Goal: Use online tool/utility: Utilize a website feature to perform a specific function

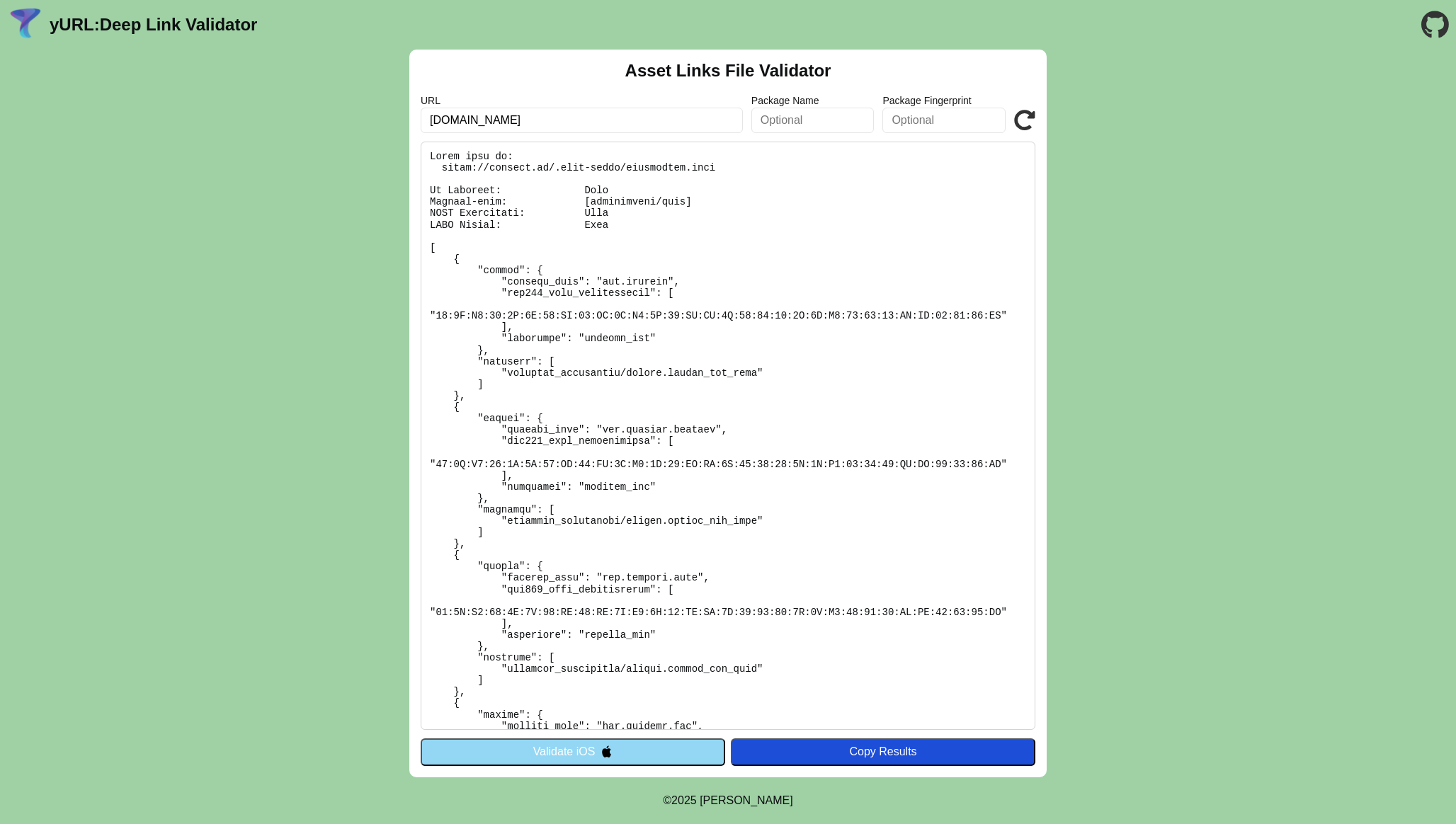
click at [1021, 121] on icon at bounding box center [1025, 120] width 21 height 21
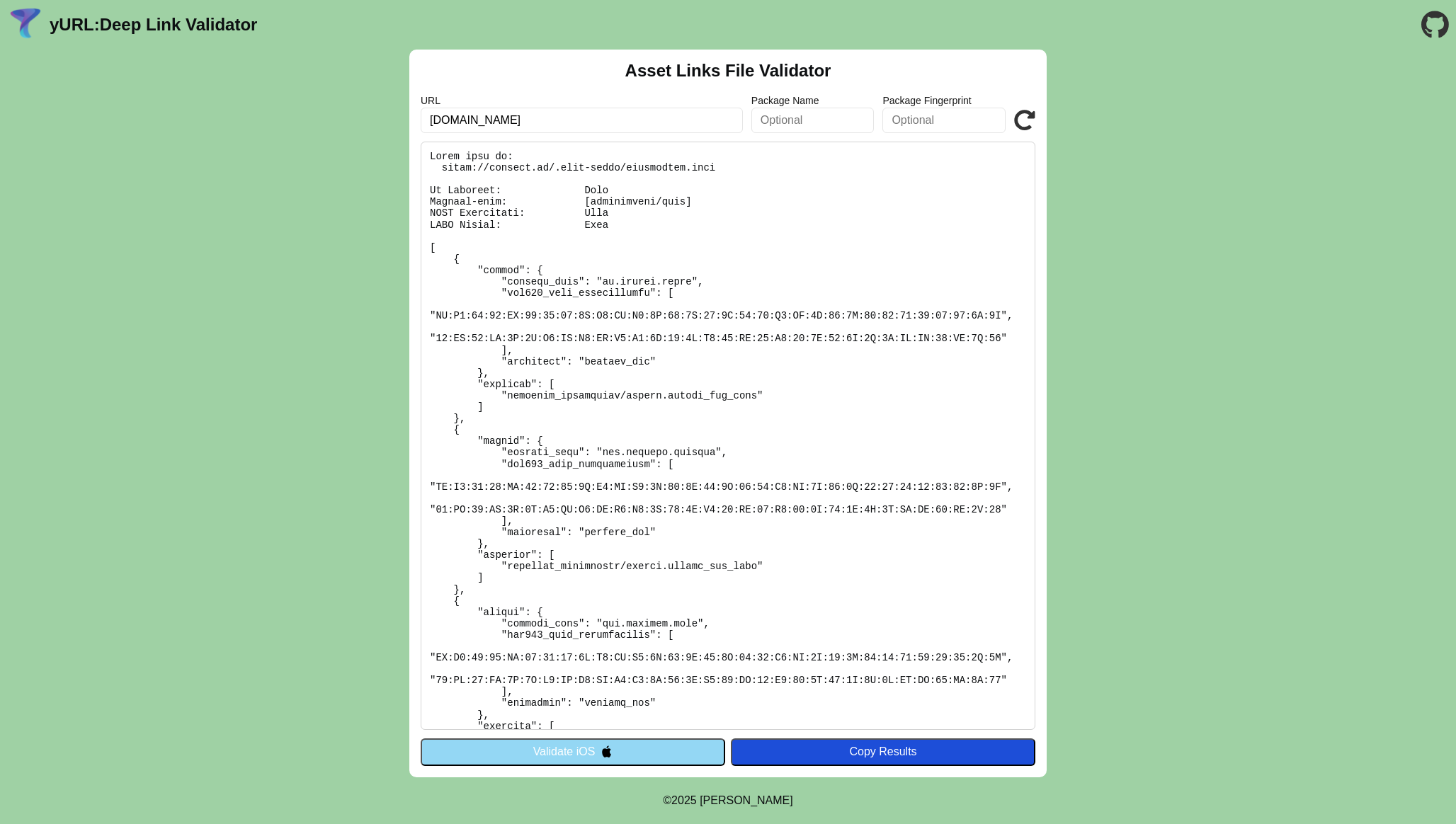
click at [640, 756] on button "Validate iOS" at bounding box center [573, 752] width 305 height 27
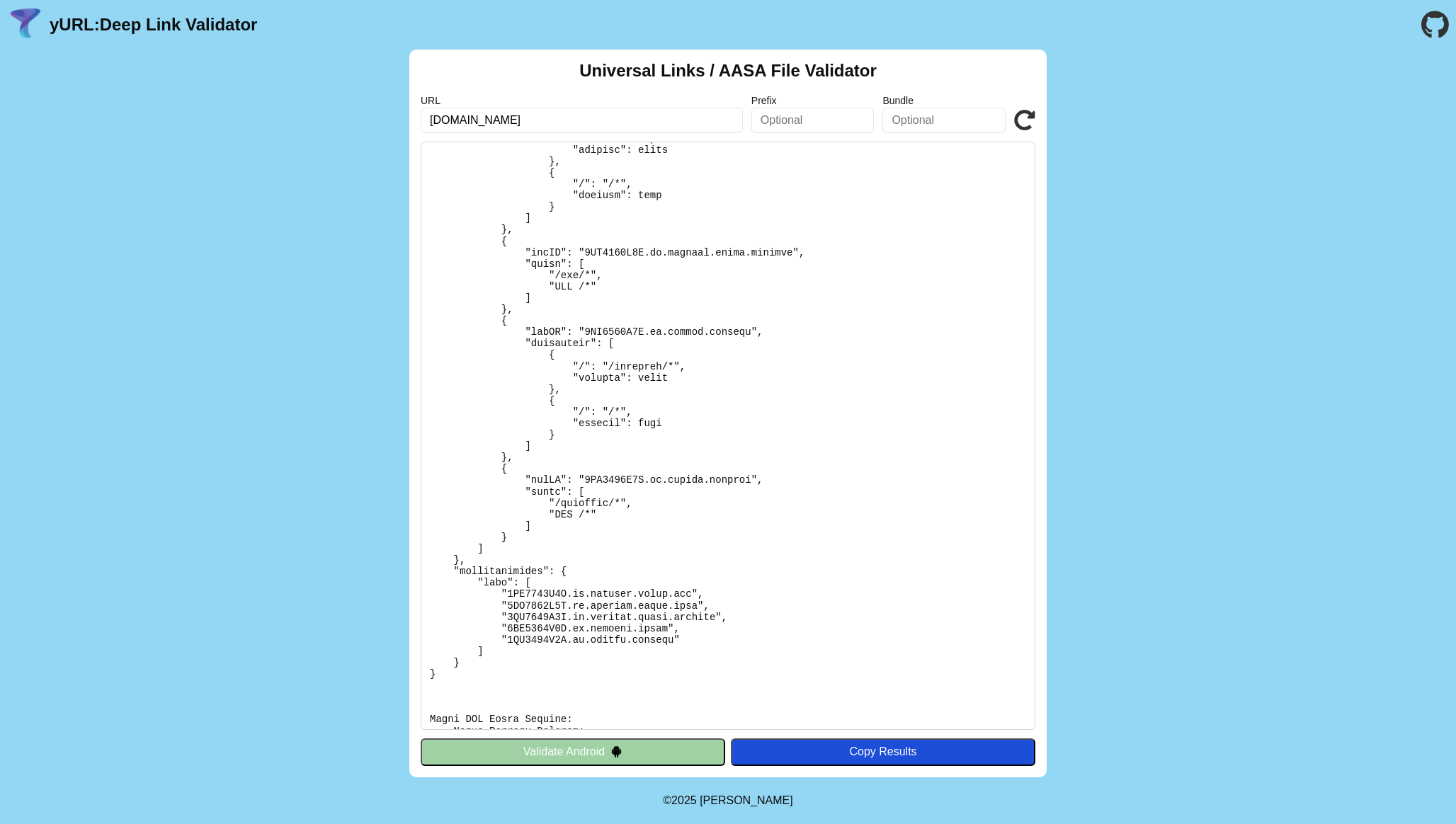
scroll to position [1105, 0]
